Goal: Information Seeking & Learning: Check status

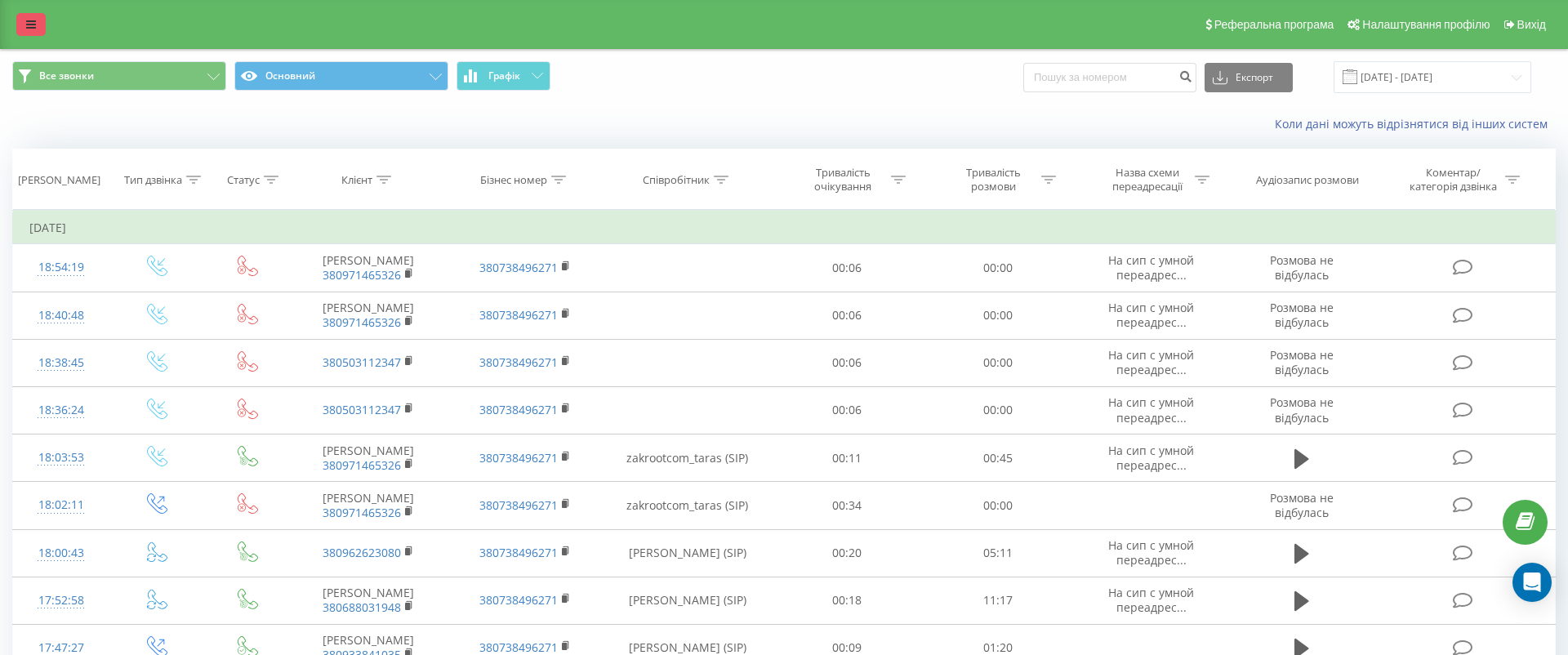
click at [28, 17] on link at bounding box center [31, 24] width 29 height 23
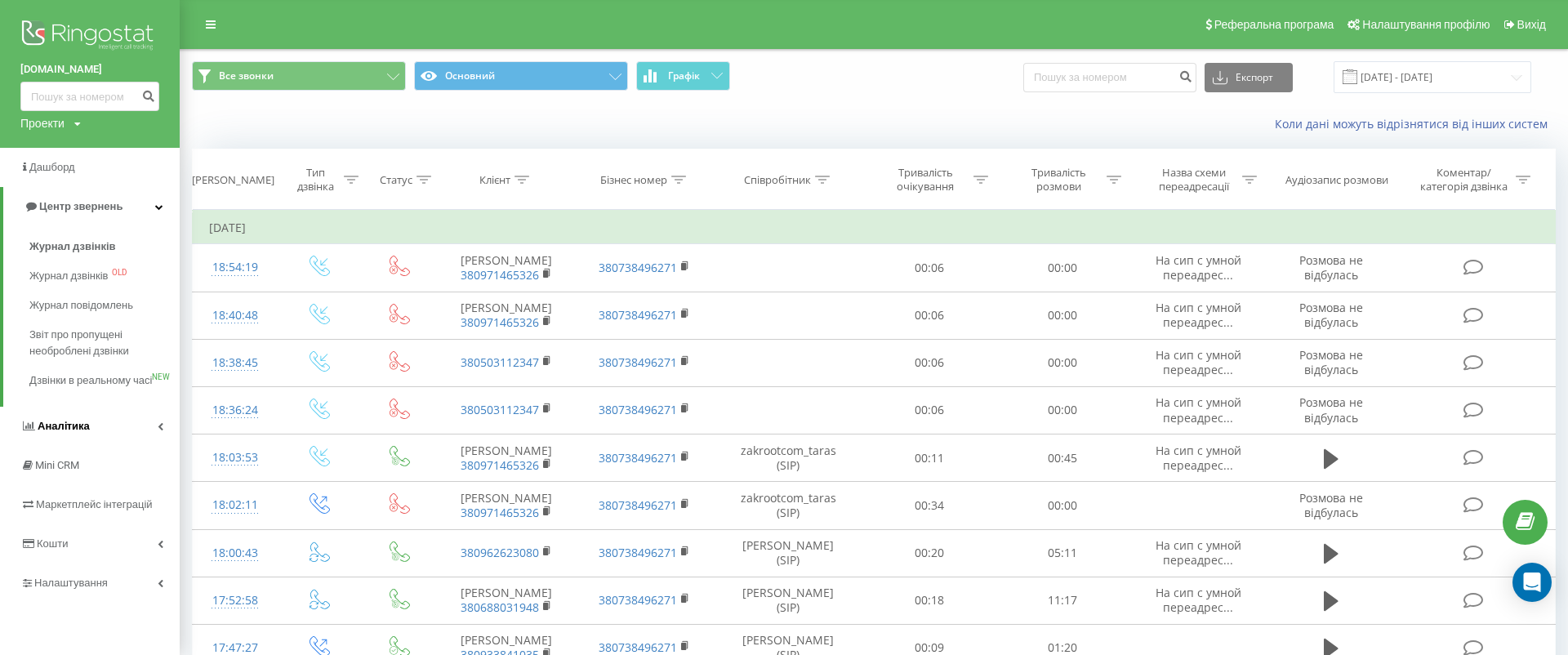
click at [135, 446] on link "Аналiтика" at bounding box center [89, 426] width 180 height 39
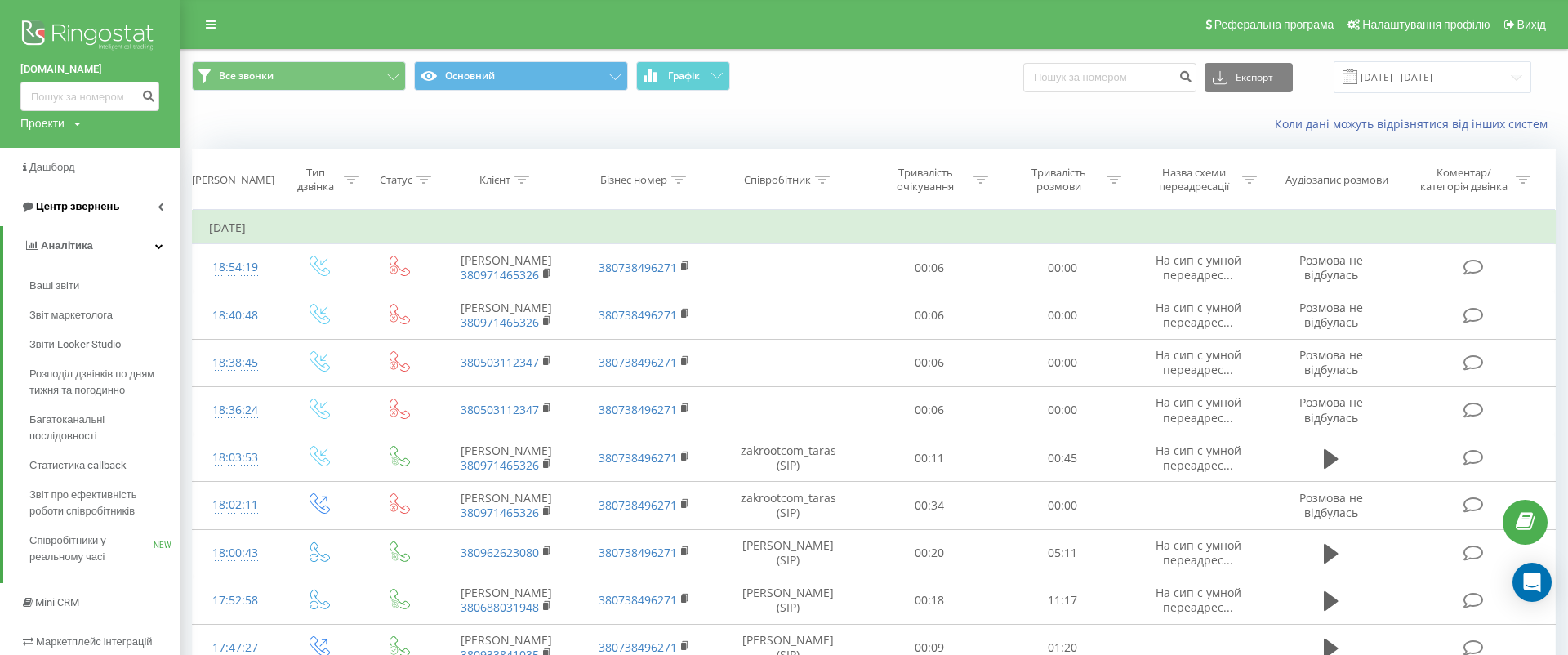
click at [128, 205] on link "Центр звернень" at bounding box center [89, 206] width 180 height 39
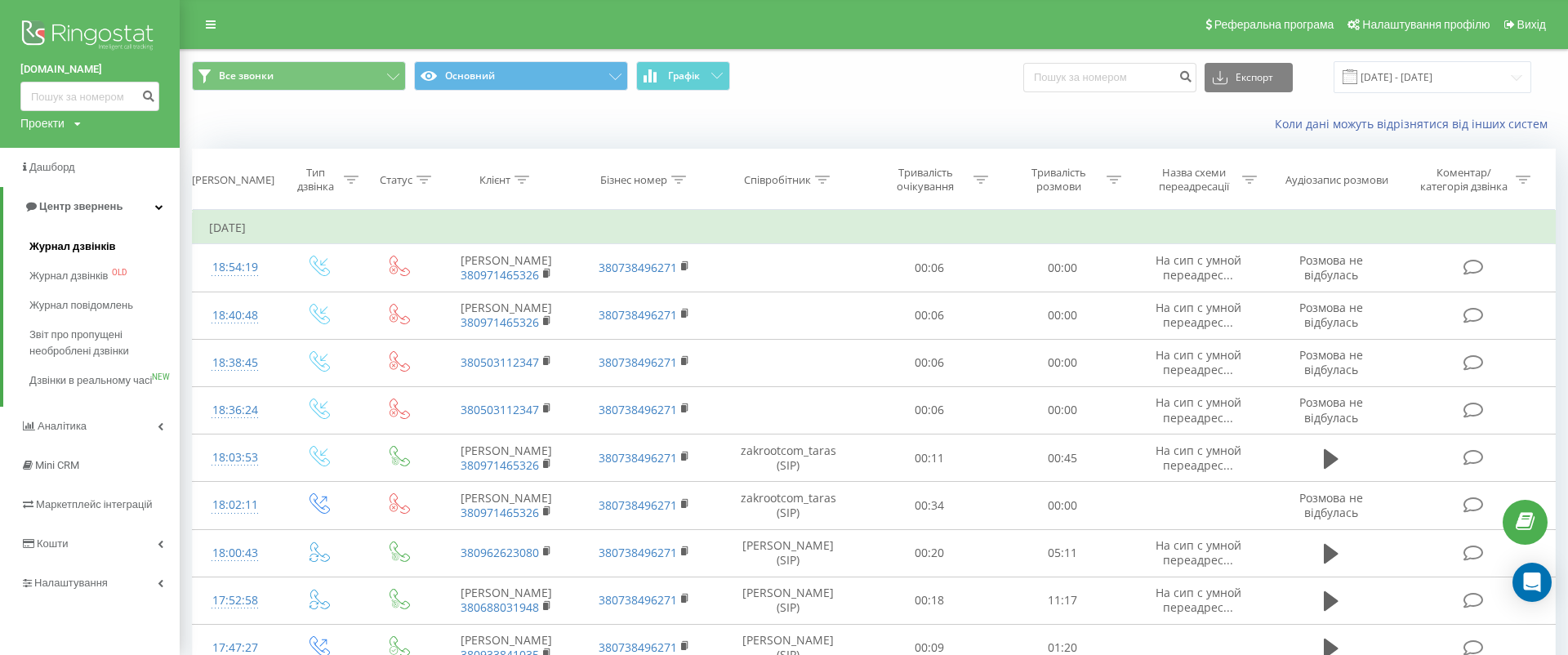
click at [114, 244] on link "Журнал дзвінків" at bounding box center [104, 246] width 150 height 29
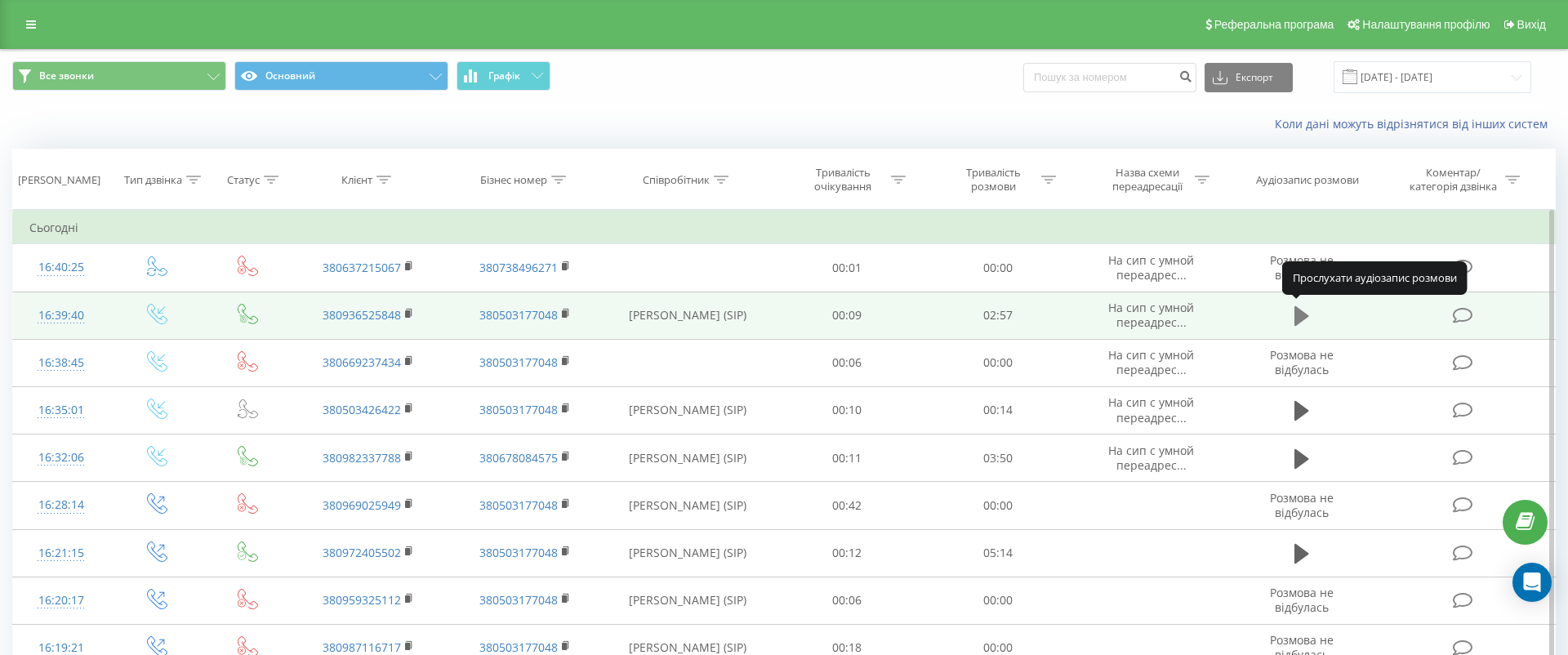
click at [1308, 306] on icon at bounding box center [1301, 315] width 15 height 23
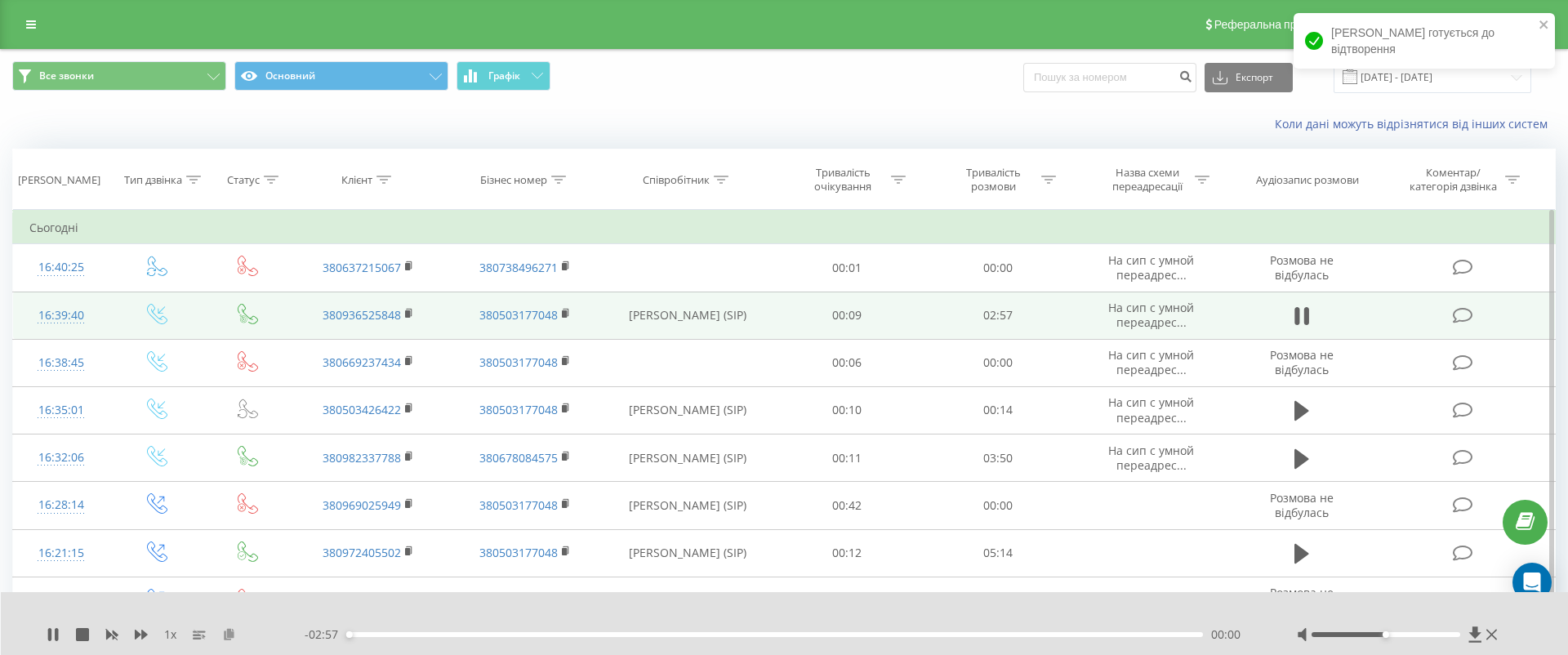
click at [222, 640] on button at bounding box center [228, 634] width 13 height 13
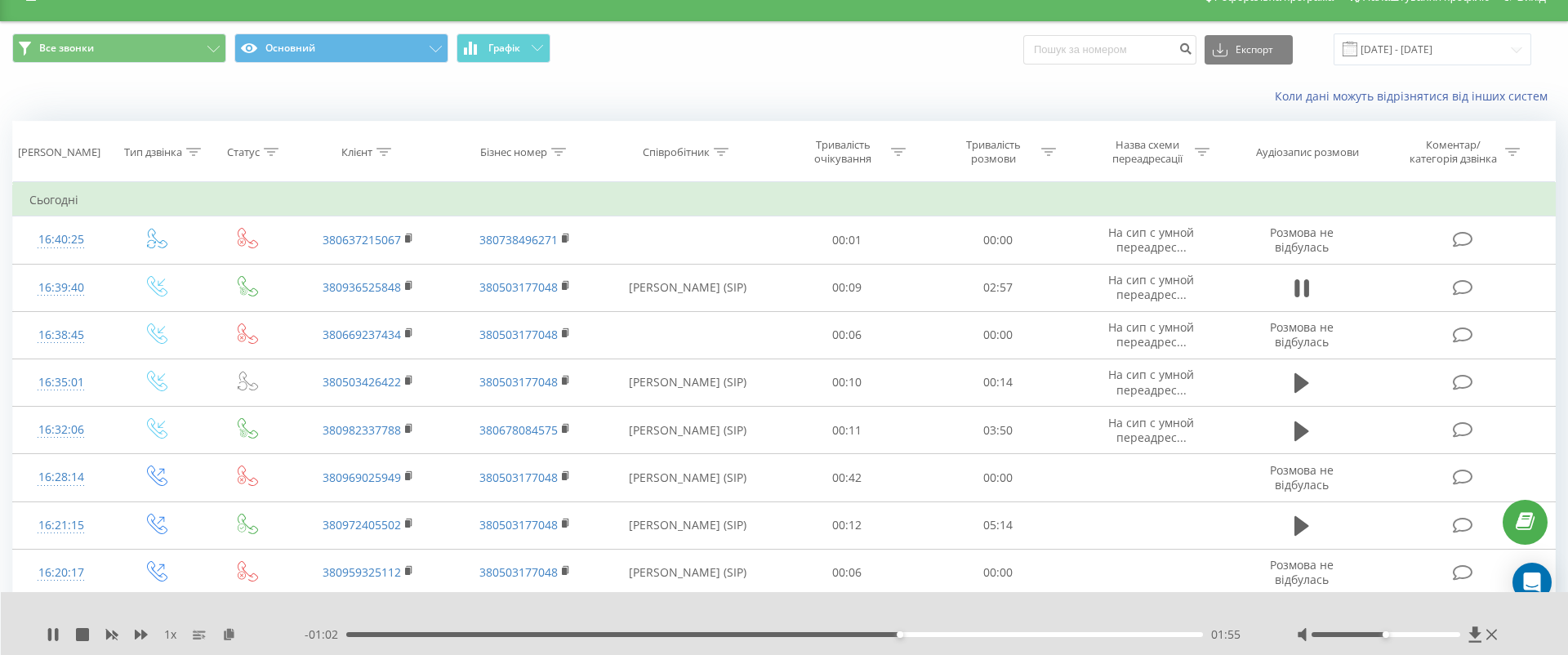
click at [1417, 633] on div at bounding box center [1385, 634] width 148 height 5
drag, startPoint x: 1417, startPoint y: 633, endPoint x: 1444, endPoint y: 633, distance: 27.0
click at [1444, 633] on div "Accessibility label" at bounding box center [1445, 634] width 7 height 7
click at [135, 629] on icon at bounding box center [140, 634] width 13 height 13
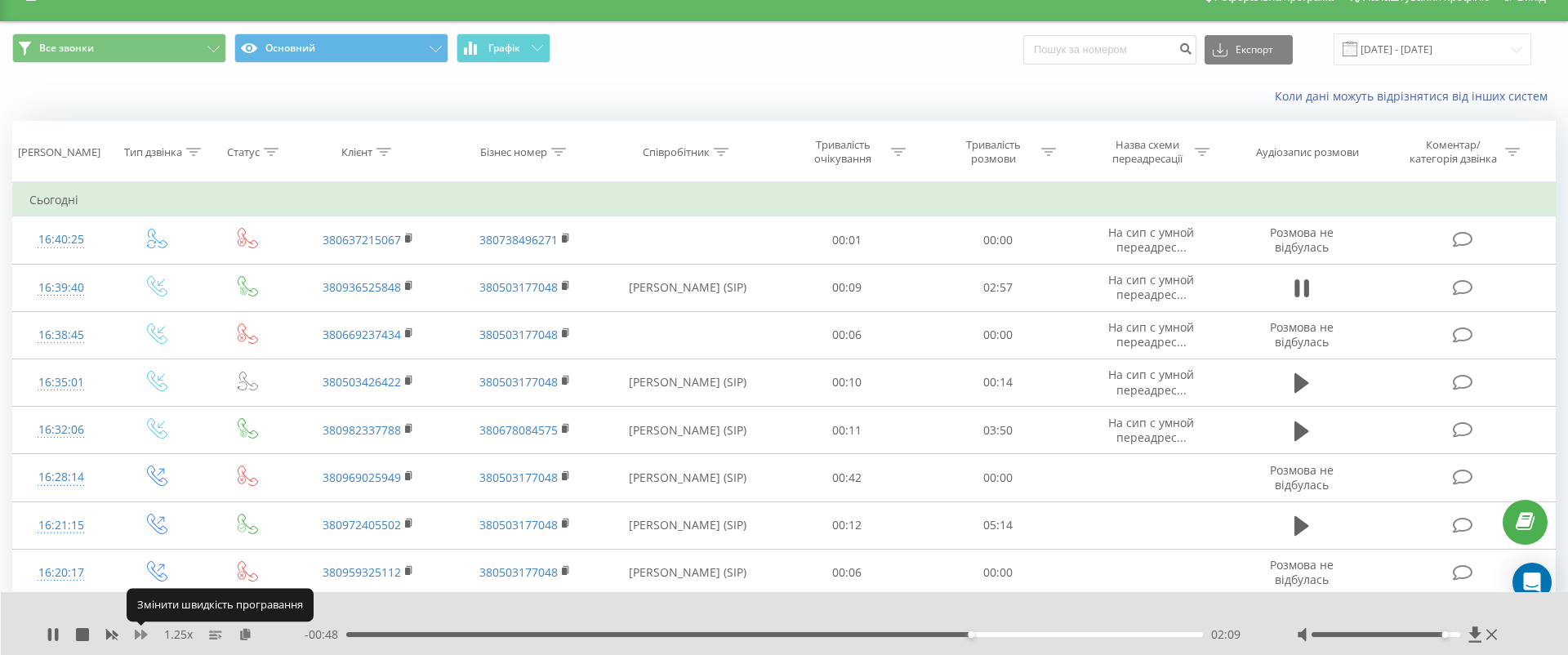
click at [135, 629] on icon at bounding box center [140, 634] width 13 height 13
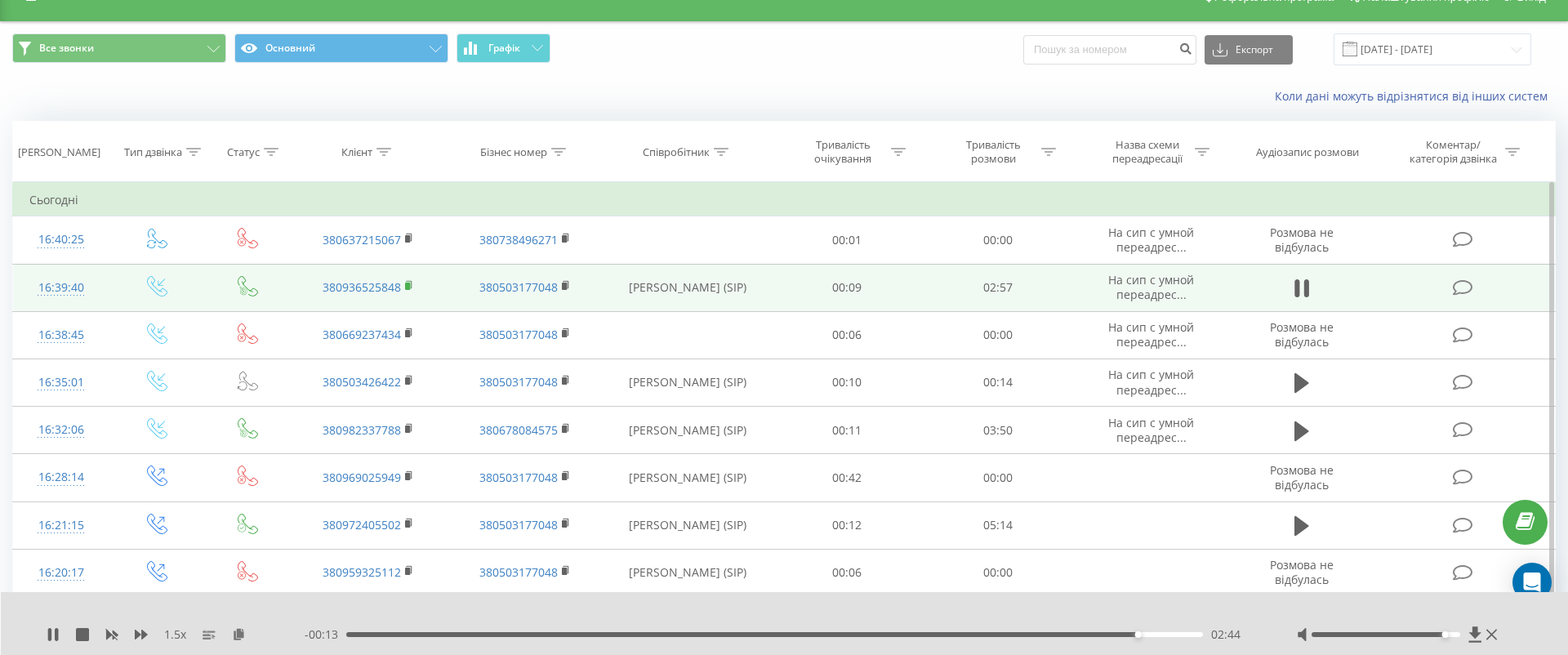
click at [407, 285] on rect at bounding box center [407, 286] width 5 height 7
